Goal: Information Seeking & Learning: Learn about a topic

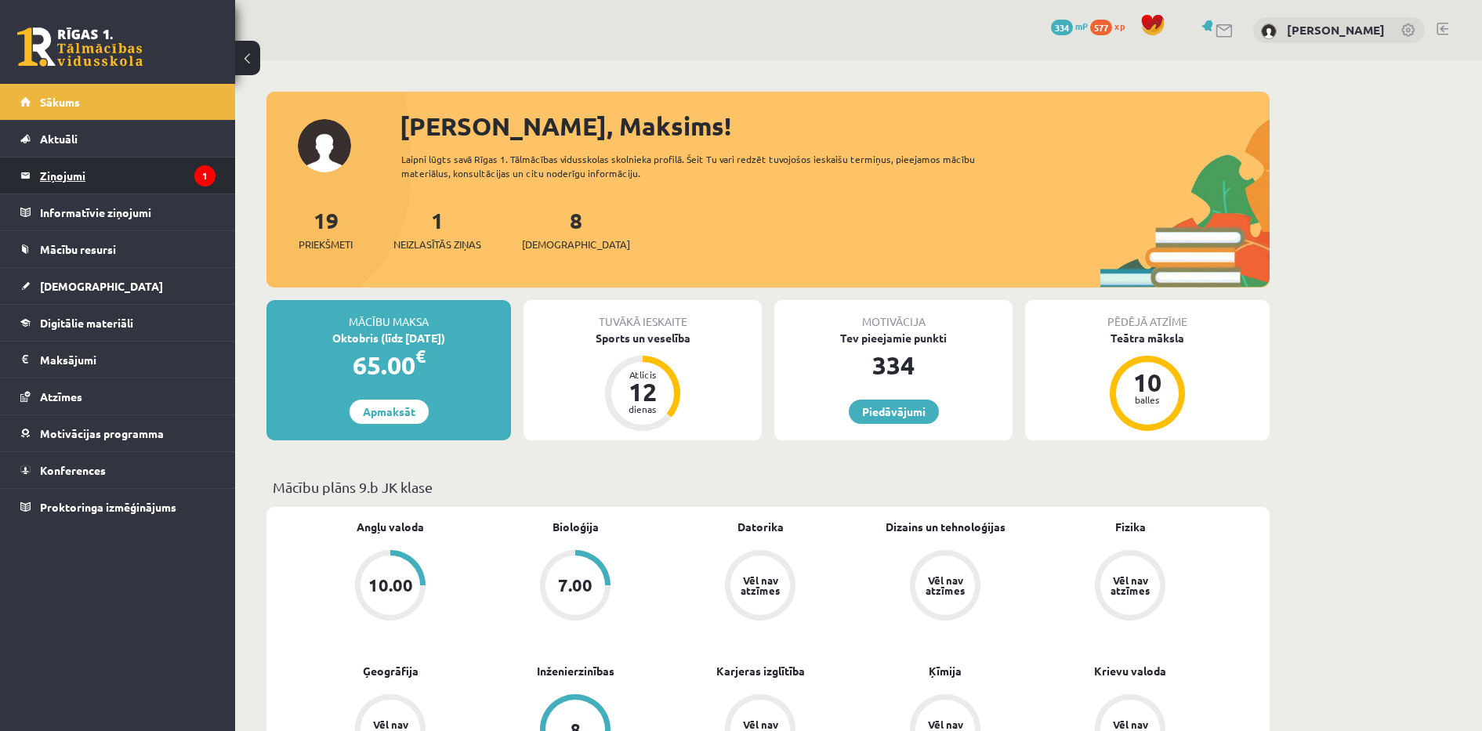
click at [129, 162] on legend "Ziņojumi 1" at bounding box center [128, 175] width 176 height 36
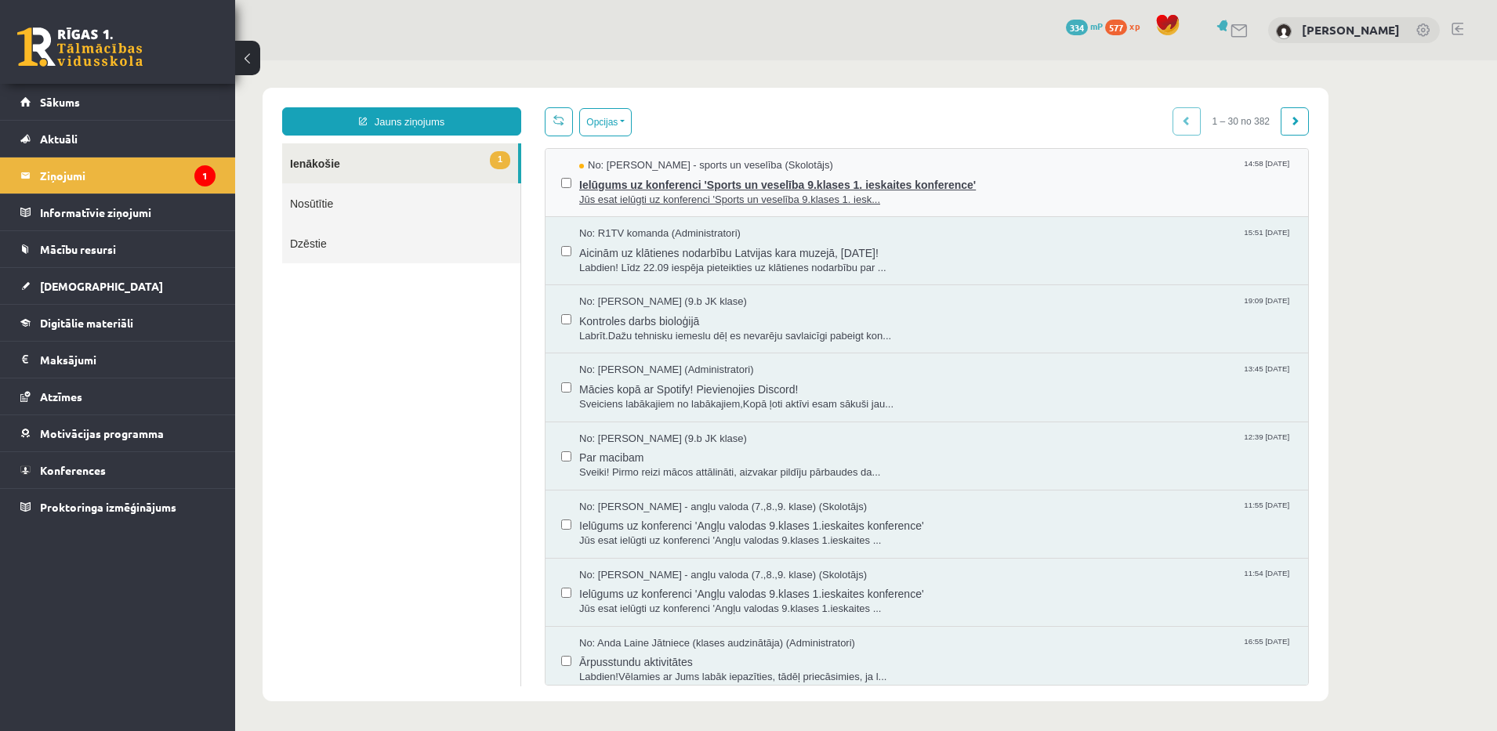
click at [809, 179] on span "Ielūgums uz konferenci 'Sports un veselība 9.klases 1. ieskaites konference'" at bounding box center [935, 183] width 713 height 20
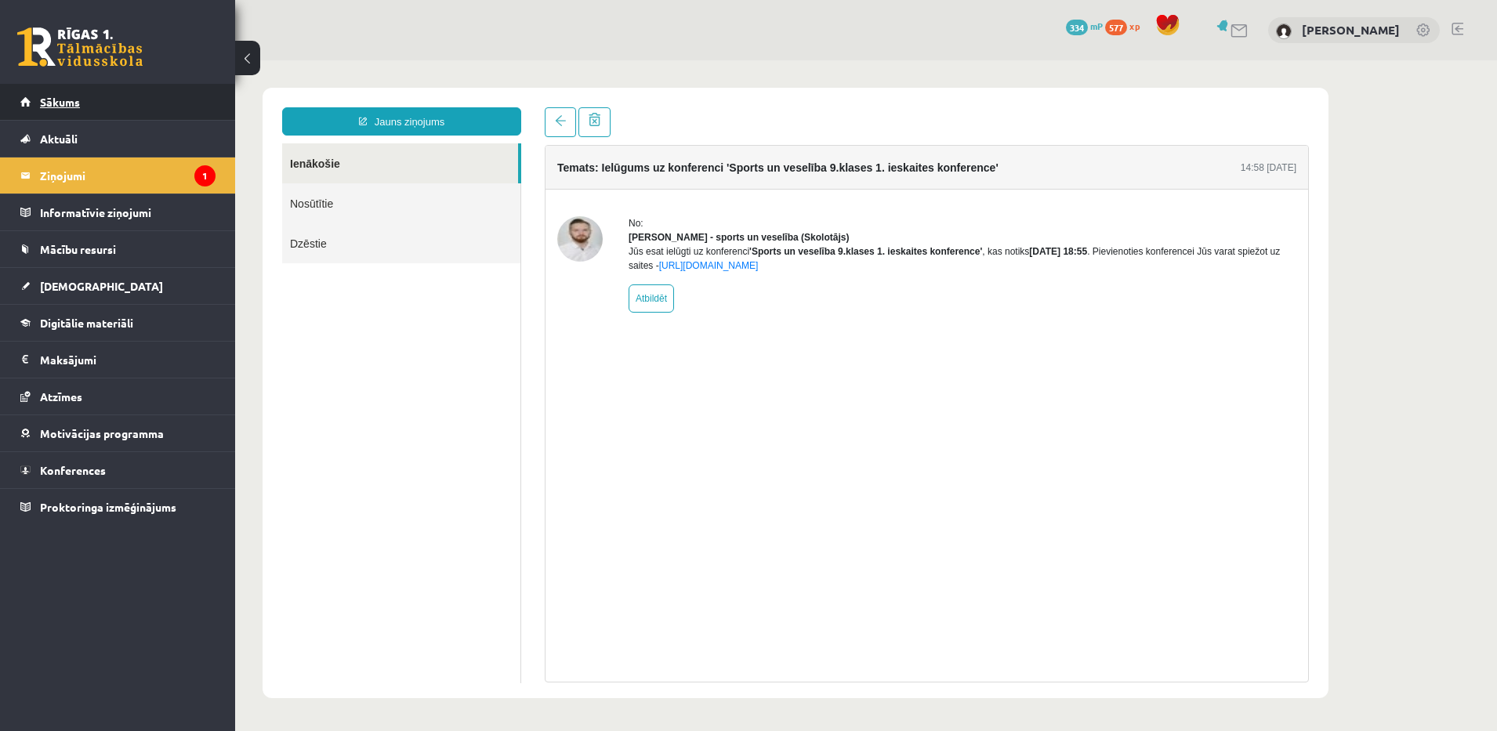
click at [118, 92] on link "Sākums" at bounding box center [117, 102] width 195 height 36
